Goal: Task Accomplishment & Management: Manage account settings

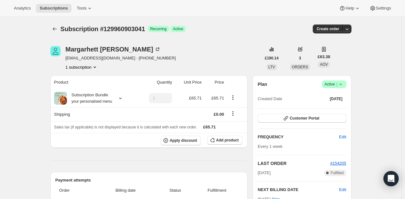
click at [337, 85] on span "|" at bounding box center [336, 84] width 1 height 5
click at [339, 105] on span "Cancel subscription" at bounding box center [336, 107] width 36 height 5
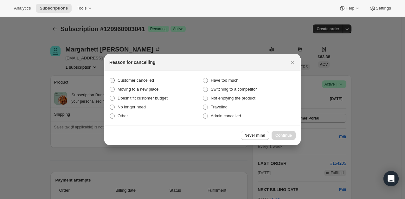
click at [151, 81] on span "Customer cancelled" at bounding box center [136, 80] width 36 height 5
click at [110, 78] on input "Customer cancelled" at bounding box center [110, 78] width 0 height 0
radio input "true"
click at [280, 135] on span "Continue" at bounding box center [284, 135] width 16 height 5
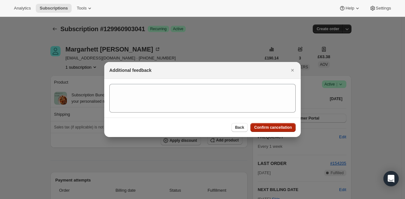
click at [280, 126] on span "Confirm cancellation" at bounding box center [273, 127] width 38 height 5
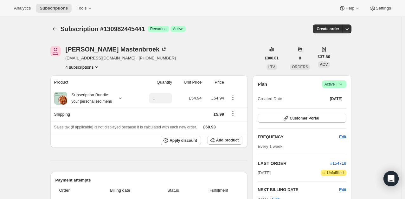
click at [340, 82] on icon at bounding box center [341, 84] width 6 height 6
click at [332, 107] on span "Cancel subscription" at bounding box center [336, 107] width 36 height 5
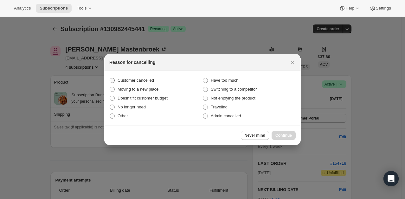
click at [146, 79] on span "Customer cancelled" at bounding box center [136, 80] width 36 height 5
click at [110, 78] on input "Customer cancelled" at bounding box center [110, 78] width 0 height 0
radio input "true"
click at [284, 134] on span "Continue" at bounding box center [284, 135] width 16 height 5
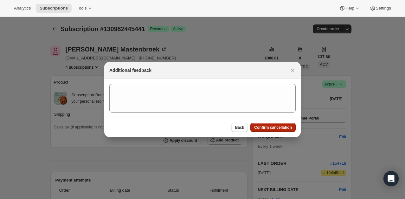
click at [282, 128] on span "Confirm cancellation" at bounding box center [273, 127] width 38 height 5
